Goal: Information Seeking & Learning: Find specific fact

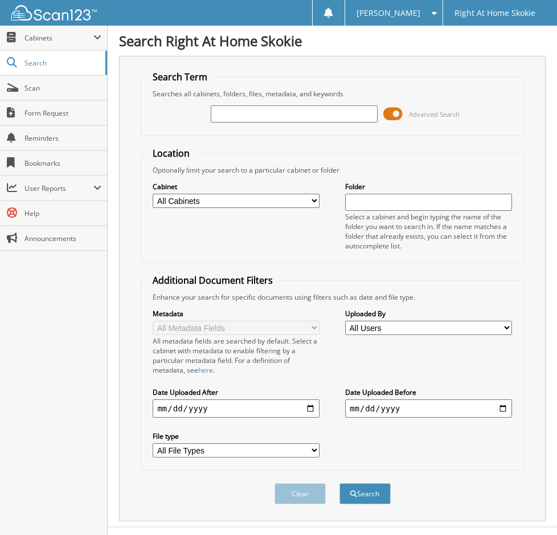
click at [333, 111] on input "text" at bounding box center [294, 113] width 167 height 17
type input "[PERSON_NAME]"
click at [340, 483] on button "Search" at bounding box center [365, 493] width 51 height 21
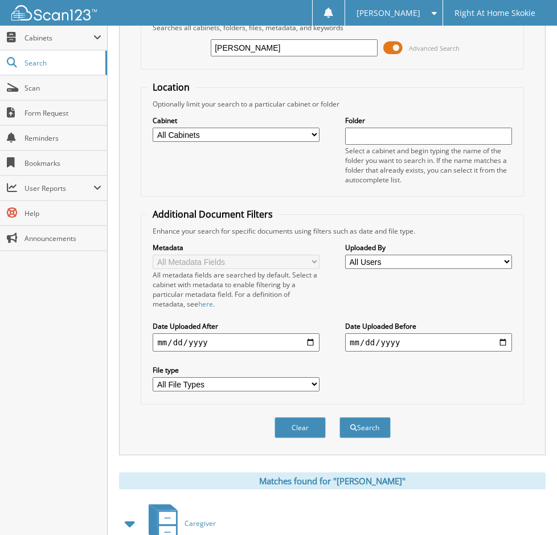
scroll to position [141, 0]
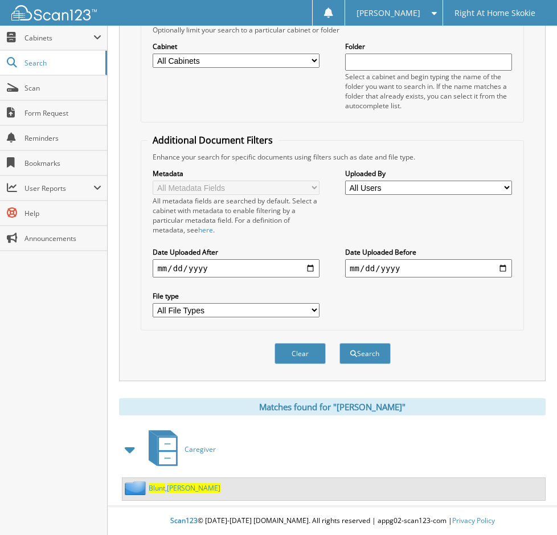
click at [153, 486] on span "Blunt" at bounding box center [157, 488] width 17 height 10
